Goal: Transaction & Acquisition: Download file/media

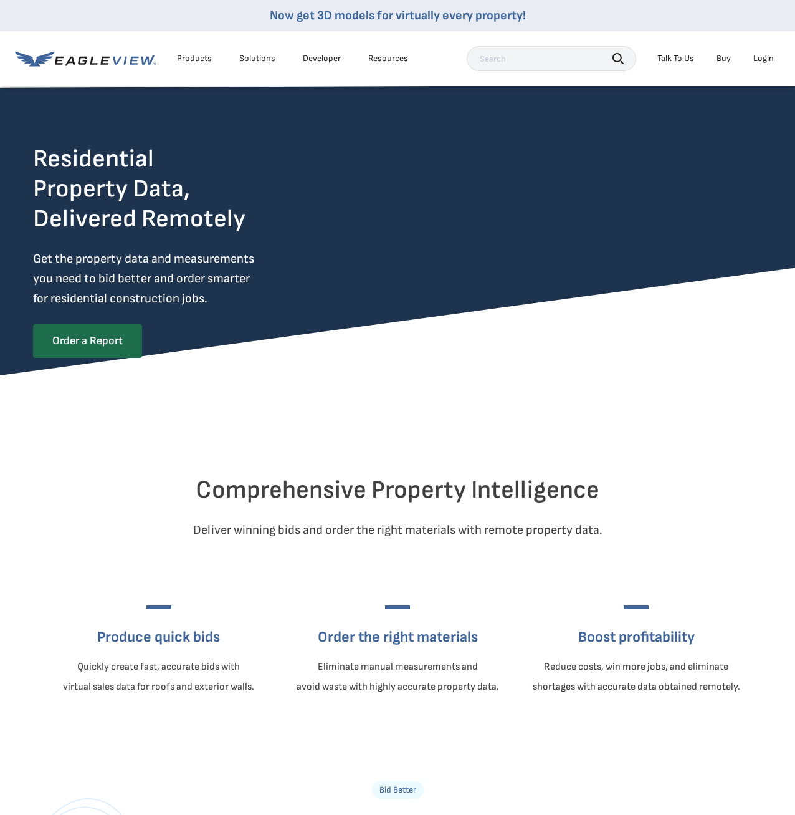
click at [766, 59] on div "Login" at bounding box center [764, 58] width 21 height 11
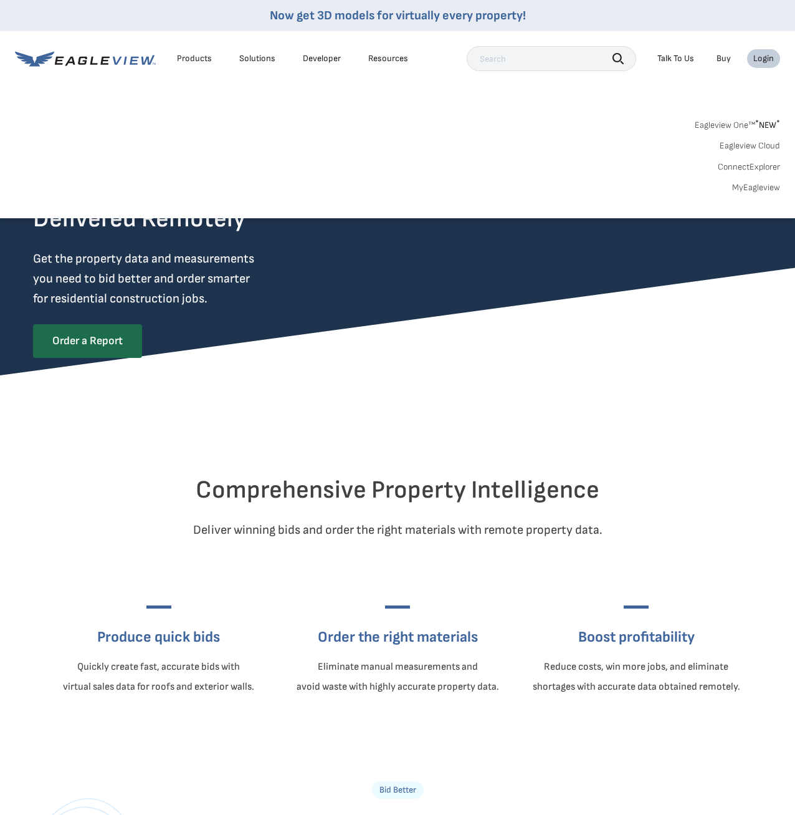
click at [751, 186] on link "MyEagleview" at bounding box center [756, 187] width 48 height 11
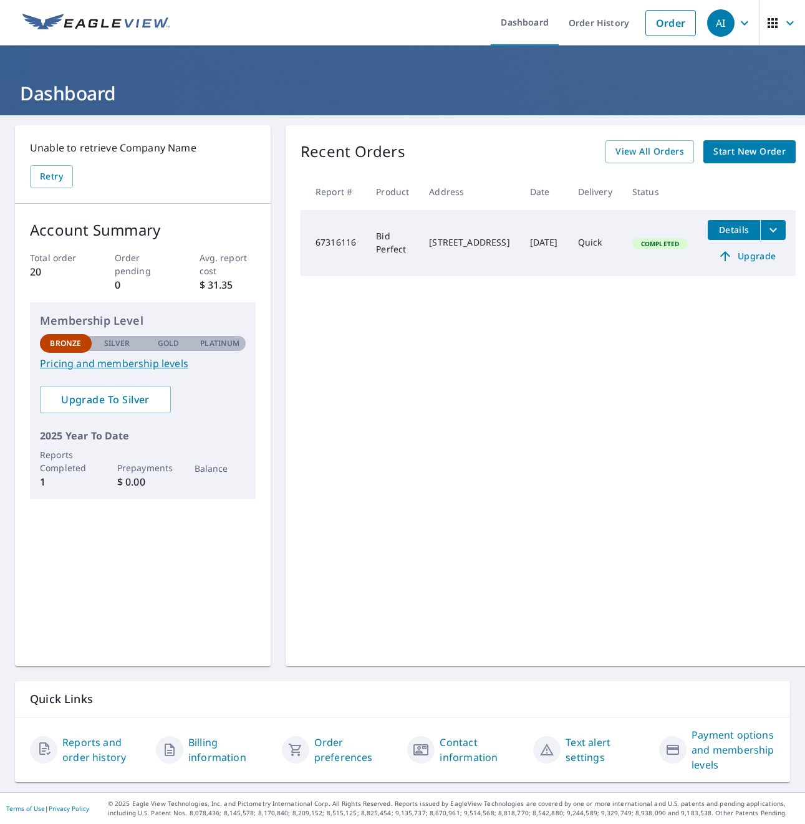
click at [720, 228] on span "Details" at bounding box center [733, 230] width 37 height 12
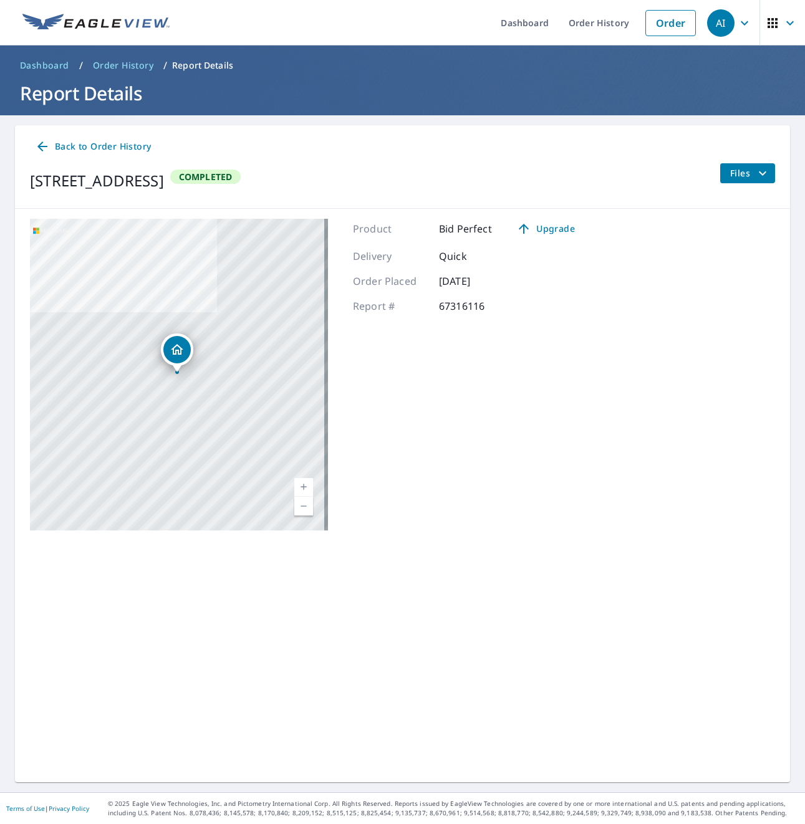
click at [730, 170] on span "Files" at bounding box center [750, 173] width 40 height 15
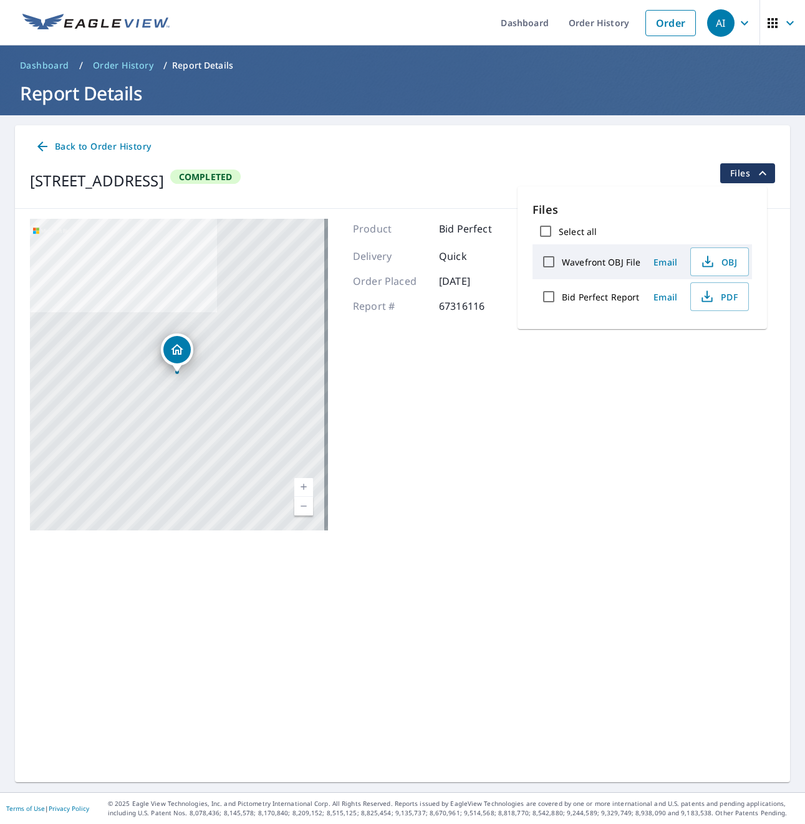
click at [468, 448] on div "Product Bid Perfect Upgrade Delivery Quick Order Placed Sep 07, 2025 Report # 6…" at bounding box center [469, 375] width 232 height 312
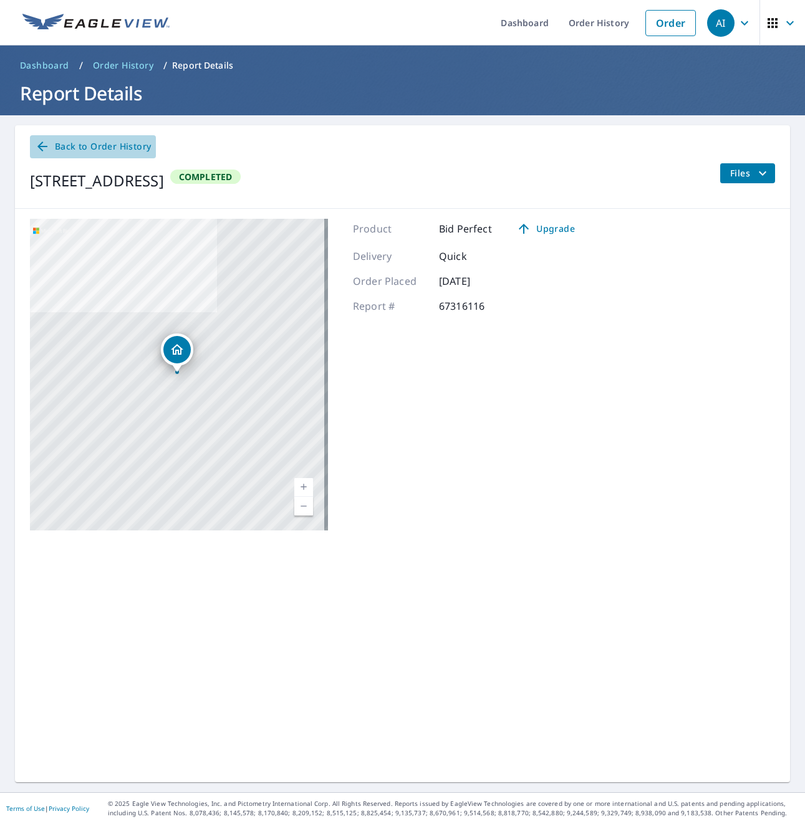
click at [41, 143] on icon at bounding box center [42, 147] width 10 height 10
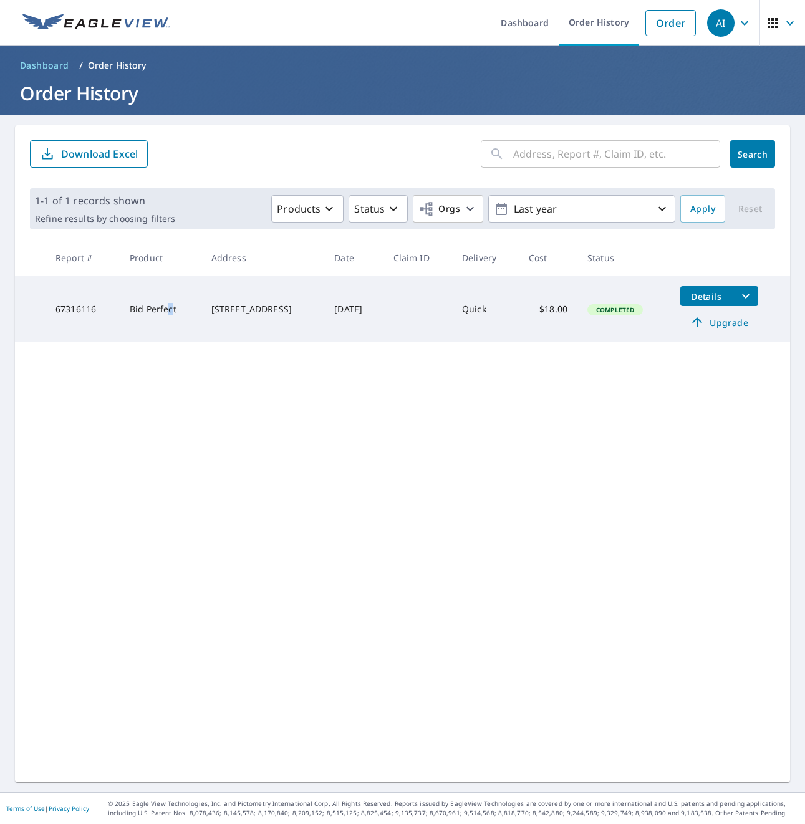
click at [161, 311] on td "Bid Perfect" at bounding box center [161, 309] width 82 height 66
click at [266, 323] on td "6202 76th St Lubbock, TX 79424" at bounding box center [262, 309] width 123 height 66
click at [716, 300] on span "Details" at bounding box center [706, 296] width 37 height 12
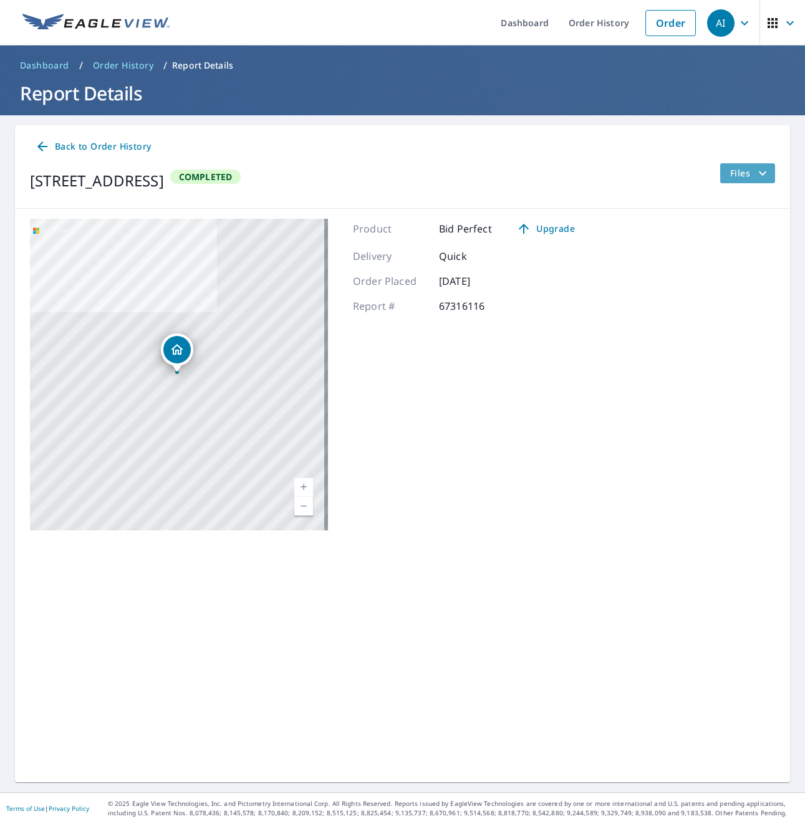
click at [755, 176] on icon "filesDropdownBtn-67316116" at bounding box center [762, 173] width 15 height 15
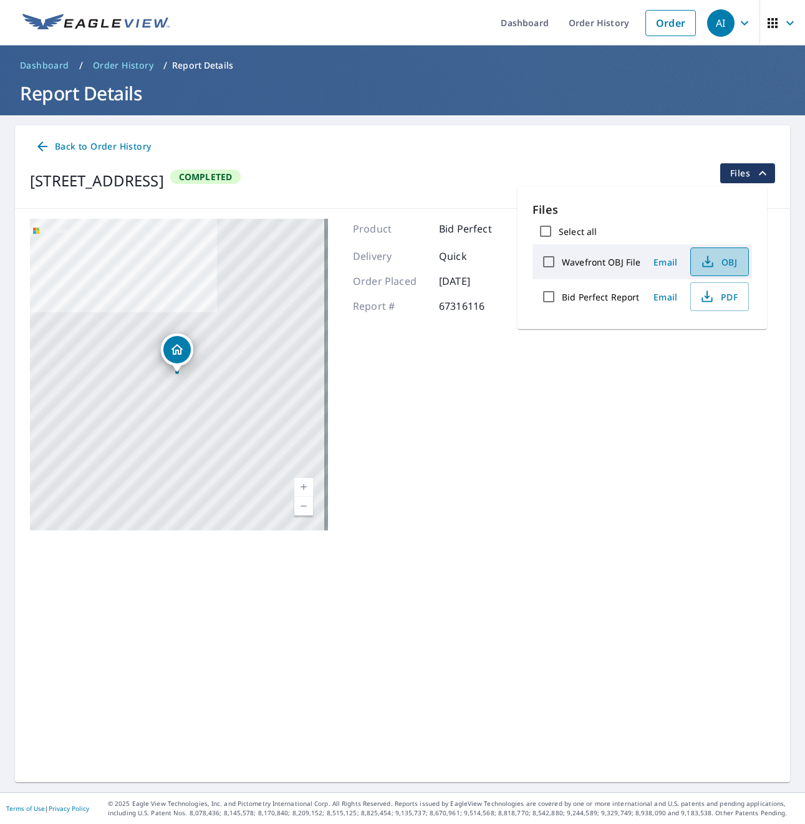
click at [723, 266] on span "OBJ" at bounding box center [718, 261] width 40 height 15
click at [703, 298] on icon "button" at bounding box center [706, 296] width 15 height 15
